Goal: Information Seeking & Learning: Learn about a topic

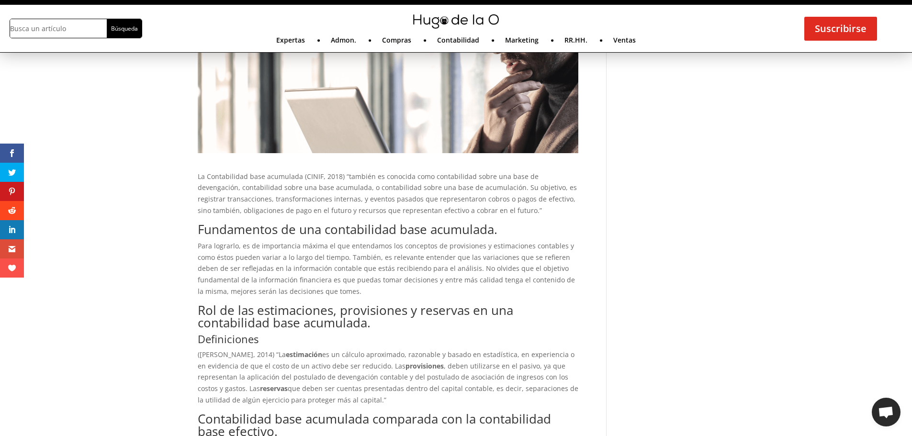
scroll to position [121, 0]
drag, startPoint x: 279, startPoint y: 247, endPoint x: 344, endPoint y: 245, distance: 64.7
click at [338, 245] on p "Para lograrlo, es de importancia máxima el que entendamos los conceptos de prov…" at bounding box center [388, 272] width 380 height 64
click at [344, 245] on p "Para lograrlo, es de importancia máxima el que entendamos los conceptos de prov…" at bounding box center [388, 272] width 380 height 64
drag, startPoint x: 380, startPoint y: 243, endPoint x: 441, endPoint y: 241, distance: 61.8
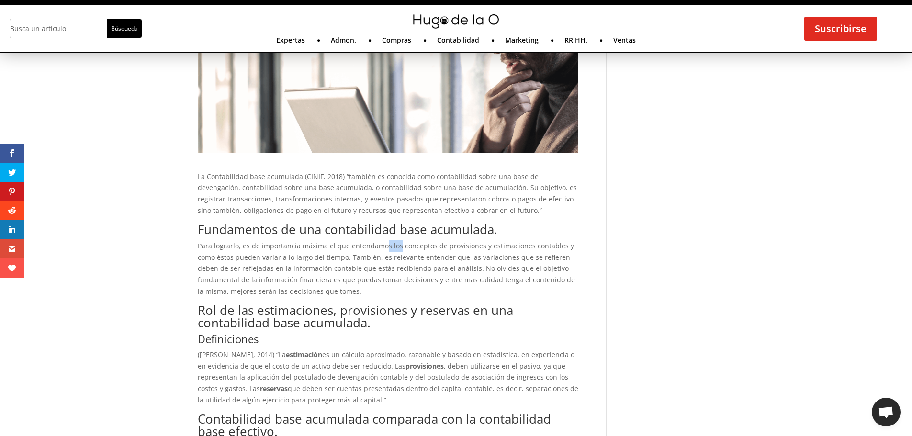
click at [418, 241] on p "Para lograrlo, es de importancia máxima el que entendamos los conceptos de prov…" at bounding box center [388, 272] width 380 height 64
click at [441, 241] on p "Para lograrlo, es de importancia máxima el que entendamos los conceptos de prov…" at bounding box center [388, 272] width 380 height 64
drag, startPoint x: 440, startPoint y: 249, endPoint x: 512, endPoint y: 247, distance: 71.8
click at [512, 247] on p "Para lograrlo, es de importancia máxima el que entendamos los conceptos de prov…" at bounding box center [388, 272] width 380 height 64
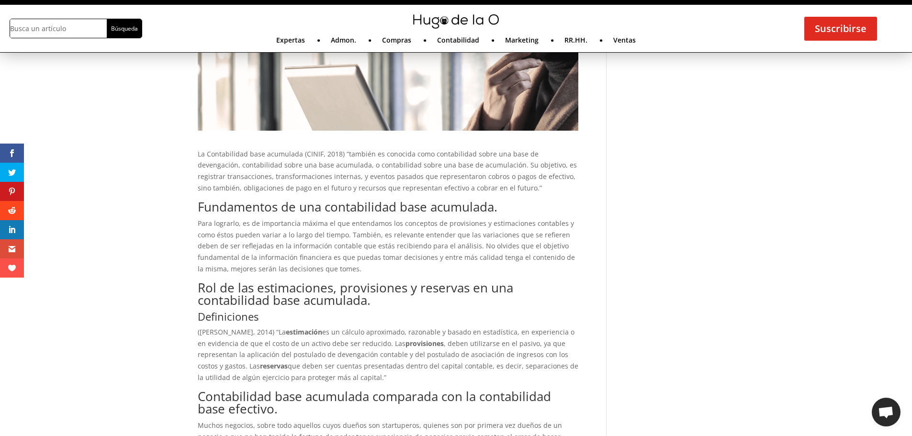
scroll to position [408, 0]
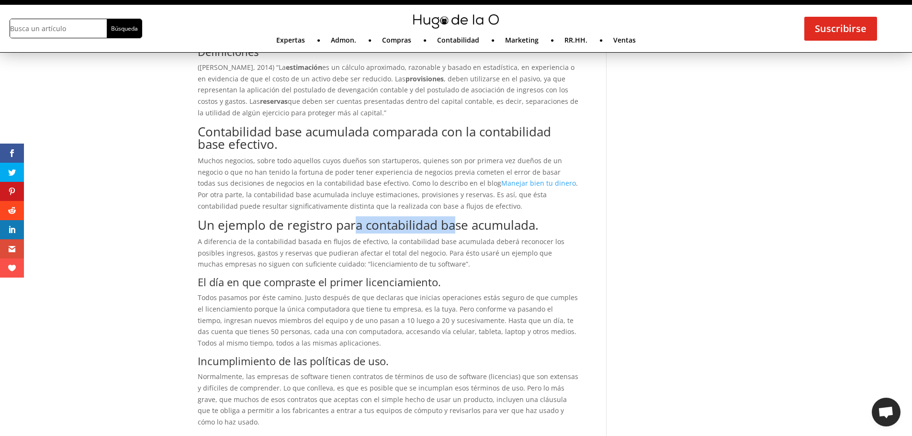
drag, startPoint x: 429, startPoint y: 220, endPoint x: 471, endPoint y: 219, distance: 42.1
click at [466, 220] on h2 "Un ejemplo de registro para contabilidad base acumulada." at bounding box center [388, 227] width 380 height 17
click at [471, 219] on h2 "Un ejemplo de registro para contabilidad base acumulada." at bounding box center [388, 227] width 380 height 17
drag, startPoint x: 328, startPoint y: 239, endPoint x: 366, endPoint y: 240, distance: 37.8
click at [366, 240] on p "A diferencia de la contabilidad basada en flujos de efectivo, la contabilidad b…" at bounding box center [388, 256] width 380 height 41
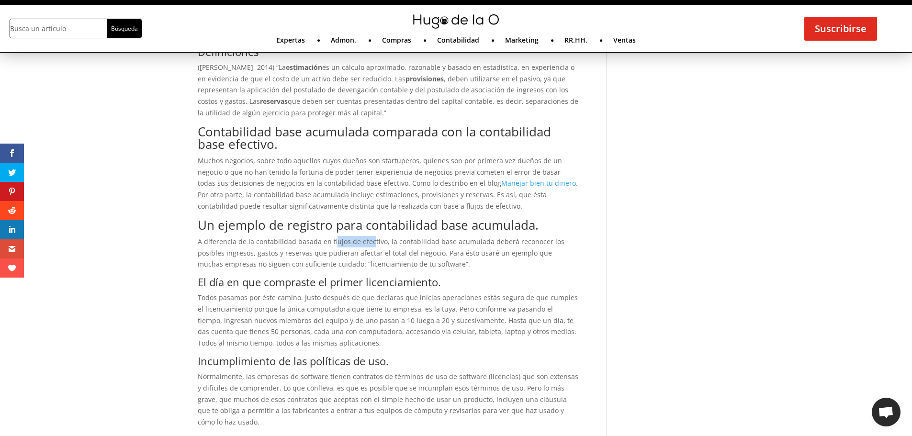
click at [366, 240] on p "A diferencia de la contabilidad basada en flujos de efectivo, la contabilidad b…" at bounding box center [388, 256] width 380 height 41
click at [384, 238] on p "A diferencia de la contabilidad basada en flujos de efectivo, la contabilidad b…" at bounding box center [388, 256] width 380 height 41
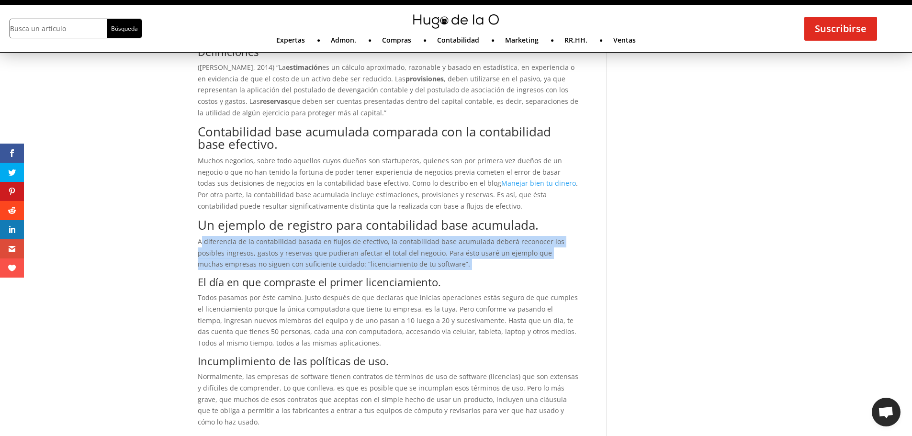
click at [384, 238] on p "A diferencia de la contabilidad basada en flujos de efectivo, la contabilidad b…" at bounding box center [388, 256] width 380 height 41
click at [404, 241] on p "A diferencia de la contabilidad basada en flujos de efectivo, la contabilidad b…" at bounding box center [388, 256] width 380 height 41
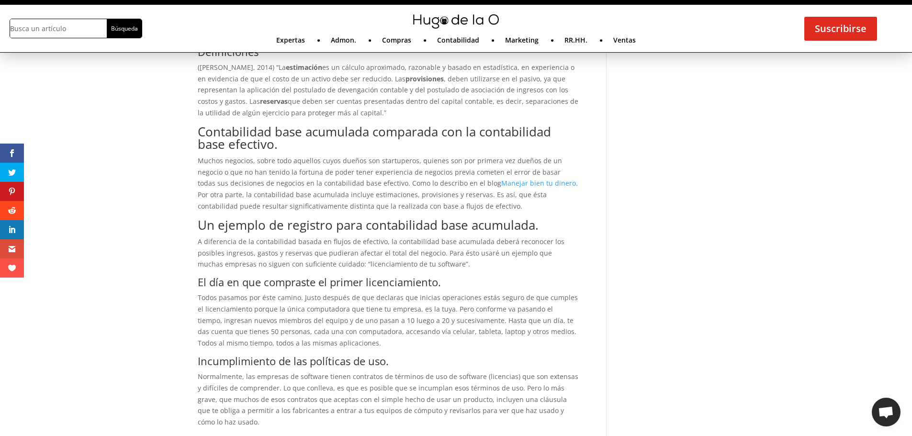
click at [404, 241] on p "A diferencia de la contabilidad basada en flujos de efectivo, la contabilidad b…" at bounding box center [388, 256] width 380 height 41
click at [441, 236] on p "A diferencia de la contabilidad basada en flujos de efectivo, la contabilidad b…" at bounding box center [388, 256] width 380 height 41
click at [442, 240] on p "A diferencia de la contabilidad basada en flujos de efectivo, la contabilidad b…" at bounding box center [388, 256] width 380 height 41
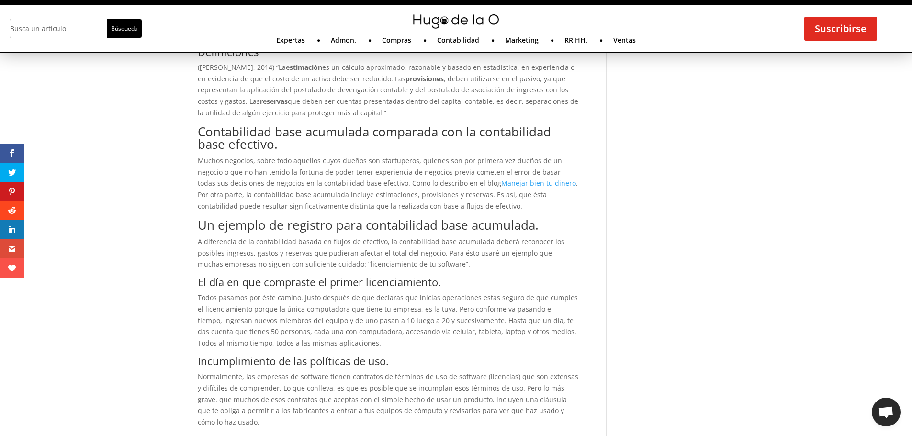
click at [469, 237] on p "A diferencia de la contabilidad basada en flujos de efectivo, la contabilidad b…" at bounding box center [388, 256] width 380 height 41
click at [517, 238] on p "A diferencia de la contabilidad basada en flujos de efectivo, la contabilidad b…" at bounding box center [388, 256] width 380 height 41
click at [569, 246] on p "A diferencia de la contabilidad basada en flujos de efectivo, la contabilidad b…" at bounding box center [388, 256] width 380 height 41
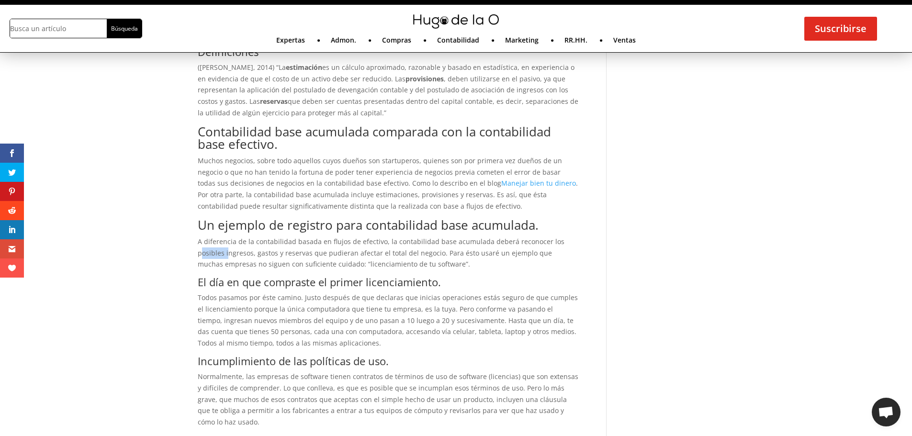
click at [569, 246] on p "A diferencia de la contabilidad basada en flujos de efectivo, la contabilidad b…" at bounding box center [388, 256] width 380 height 41
click at [224, 256] on p "A diferencia de la contabilidad basada en flujos de efectivo, la contabilidad b…" at bounding box center [388, 256] width 380 height 41
click at [235, 255] on p "A diferencia de la contabilidad basada en flujos de efectivo, la contabilidad b…" at bounding box center [388, 256] width 380 height 41
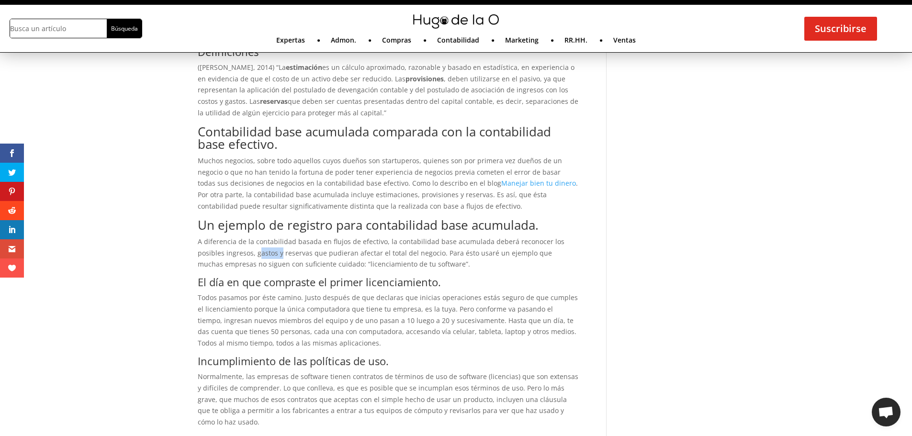
click at [251, 253] on p "A diferencia de la contabilidad basada en flujos de efectivo, la contabilidad b…" at bounding box center [388, 256] width 380 height 41
click at [353, 255] on p "A diferencia de la contabilidad basada en flujos de efectivo, la contabilidad b…" at bounding box center [388, 256] width 380 height 41
click at [332, 252] on p "A diferencia de la contabilidad basada en flujos de efectivo, la contabilidad b…" at bounding box center [388, 256] width 380 height 41
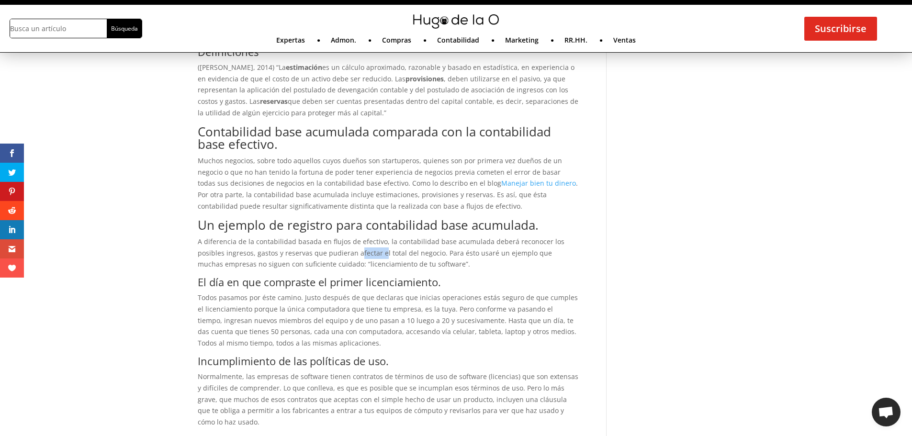
click at [332, 252] on p "A diferencia de la contabilidad basada en flujos de efectivo, la contabilidad b…" at bounding box center [388, 256] width 380 height 41
click at [306, 246] on p "A diferencia de la contabilidad basada en flujos de efectivo, la contabilidad b…" at bounding box center [388, 256] width 380 height 41
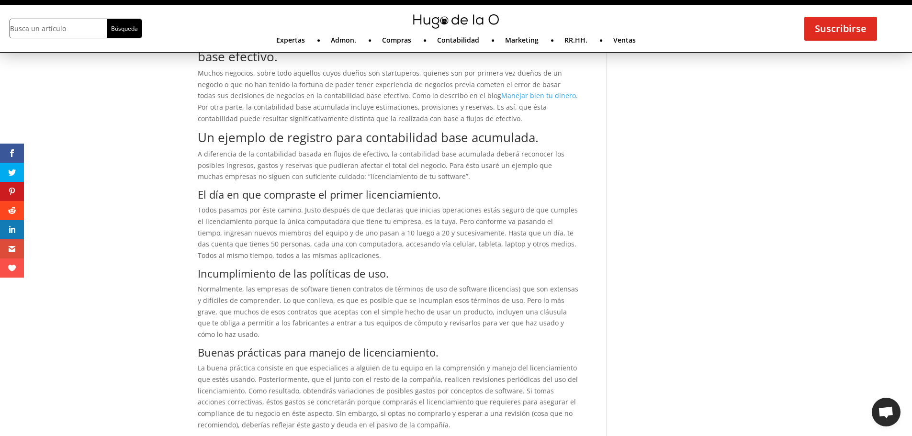
scroll to position [504, 0]
